Goal: Transaction & Acquisition: Download file/media

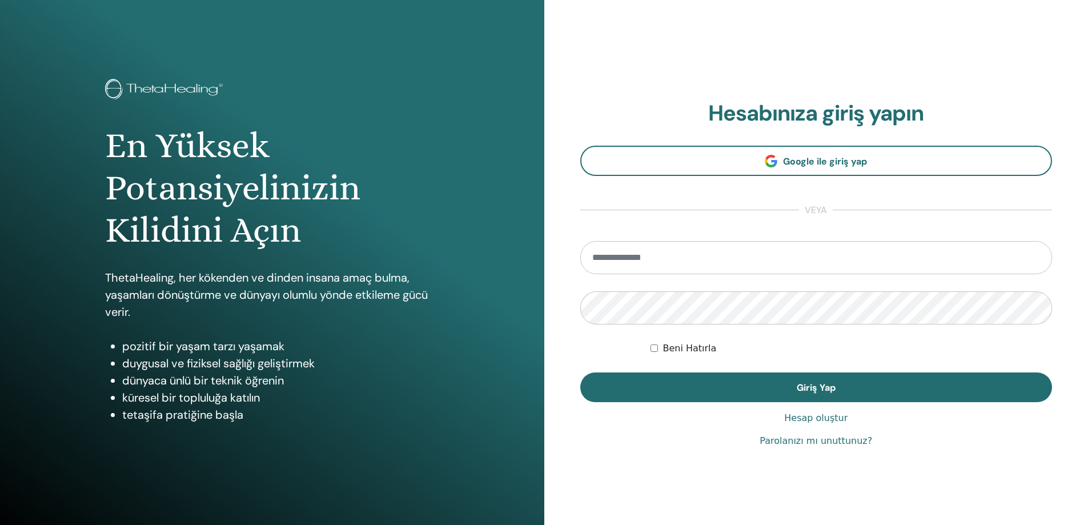
click at [688, 256] on input "email" at bounding box center [816, 257] width 472 height 33
type input "**********"
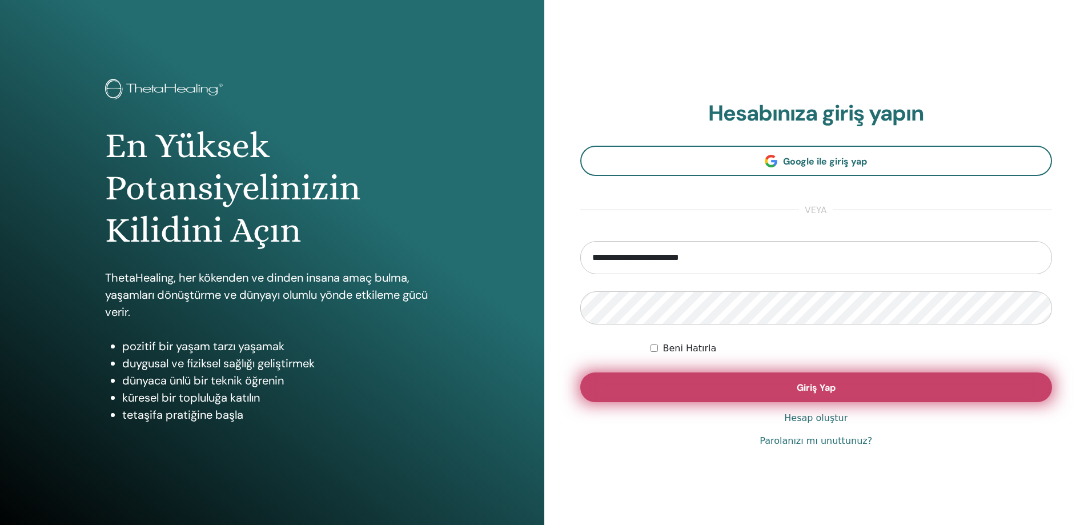
click at [829, 384] on span "Giriş Yap" at bounding box center [816, 388] width 39 height 12
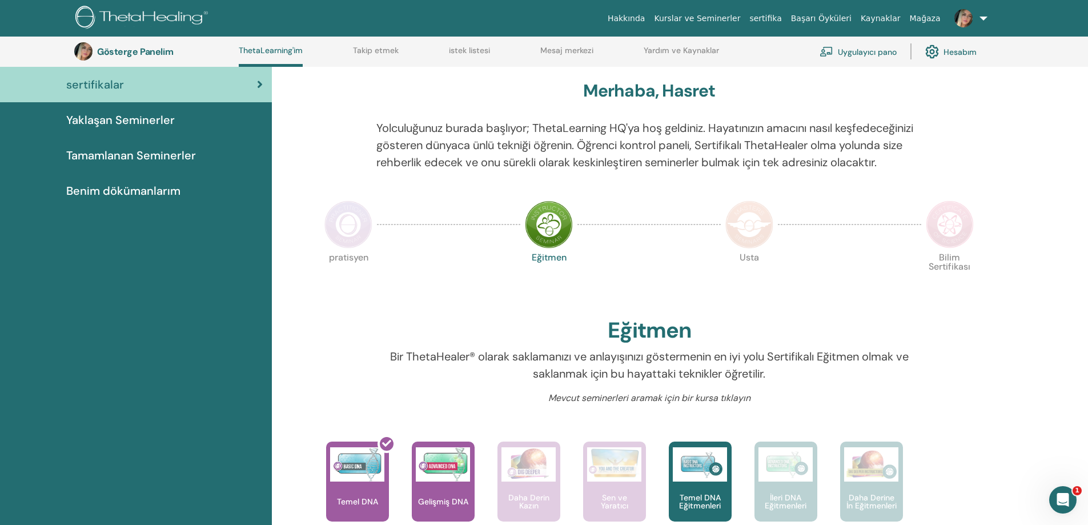
scroll to position [87, 0]
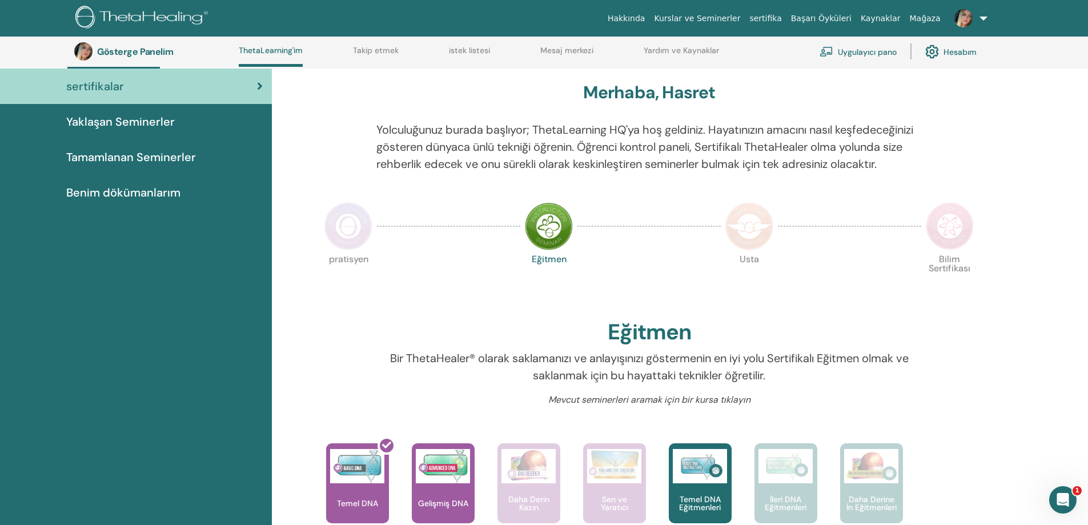
click at [111, 152] on font "Tamamlanan Seminerler" at bounding box center [131, 157] width 130 height 15
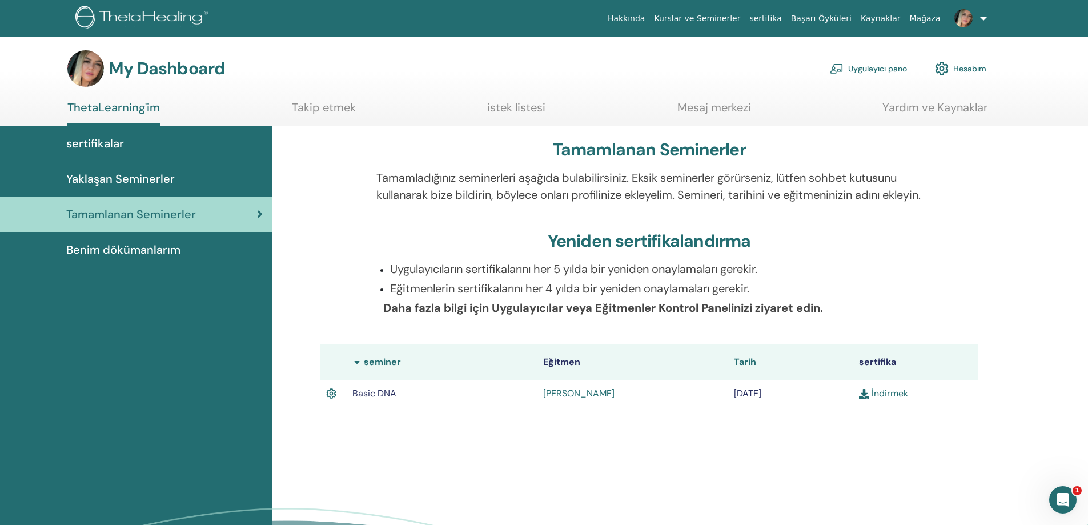
click at [871, 399] on link "İndirmek" at bounding box center [883, 393] width 49 height 12
